Goal: Navigation & Orientation: Find specific page/section

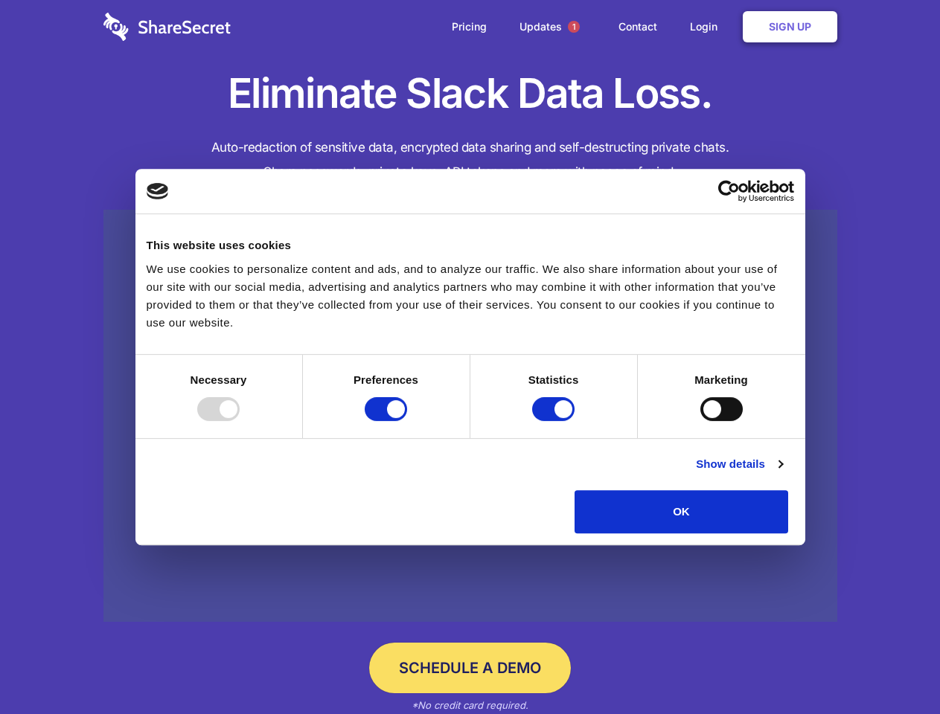
click at [240, 421] on div at bounding box center [218, 409] width 42 height 24
click at [407, 421] on input "Preferences" at bounding box center [386, 409] width 42 height 24
checkbox input "false"
click at [555, 421] on input "Statistics" at bounding box center [553, 409] width 42 height 24
checkbox input "false"
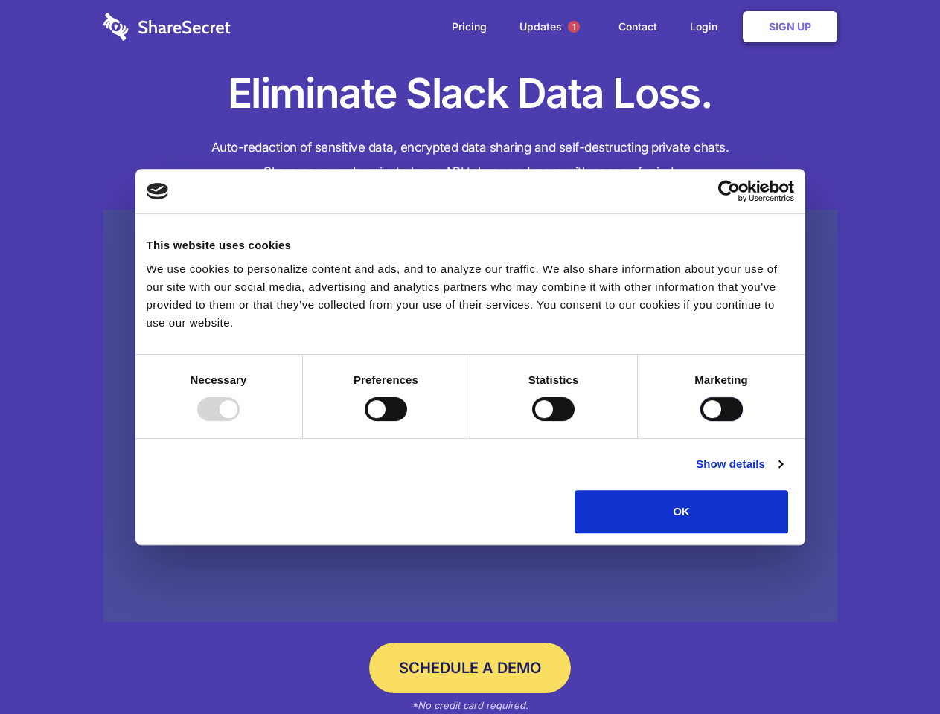
click at [700, 421] on input "Marketing" at bounding box center [721, 409] width 42 height 24
checkbox input "true"
click at [782, 473] on link "Show details" at bounding box center [739, 464] width 86 height 18
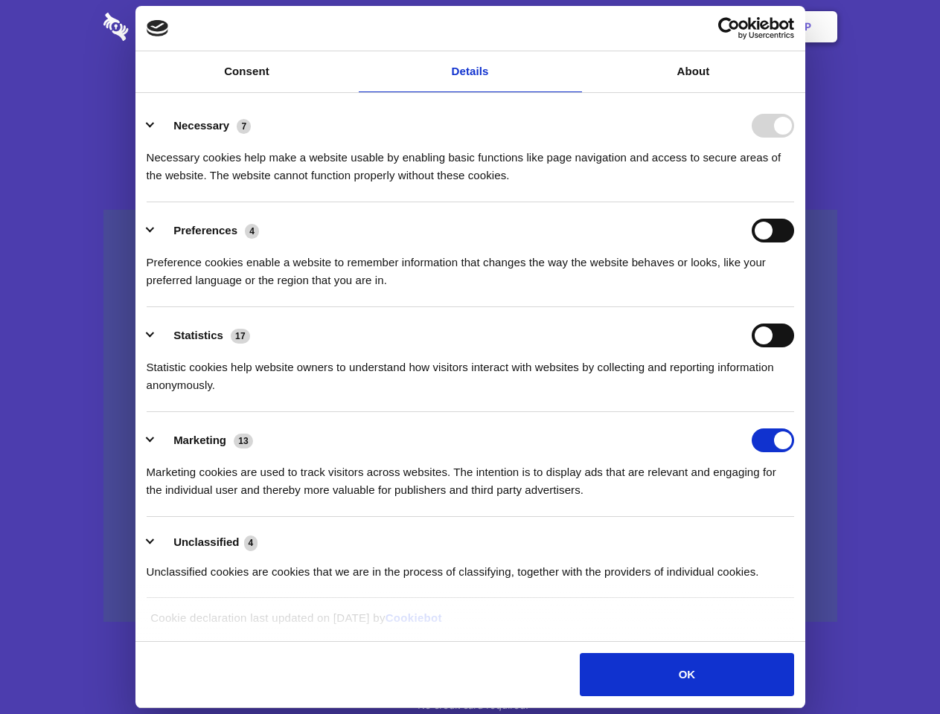
click at [794, 412] on li "Statistics 17 Statistic cookies help website owners to understand how visitors …" at bounding box center [470, 359] width 647 height 105
click at [573, 27] on span "1" at bounding box center [574, 27] width 12 height 12
